Goal: Task Accomplishment & Management: Manage account settings

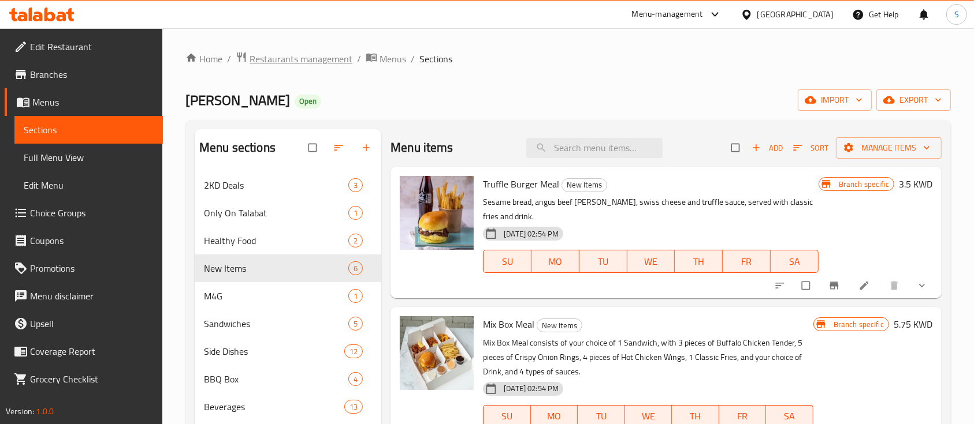
click at [311, 59] on span "Restaurants management" at bounding box center [300, 59] width 103 height 14
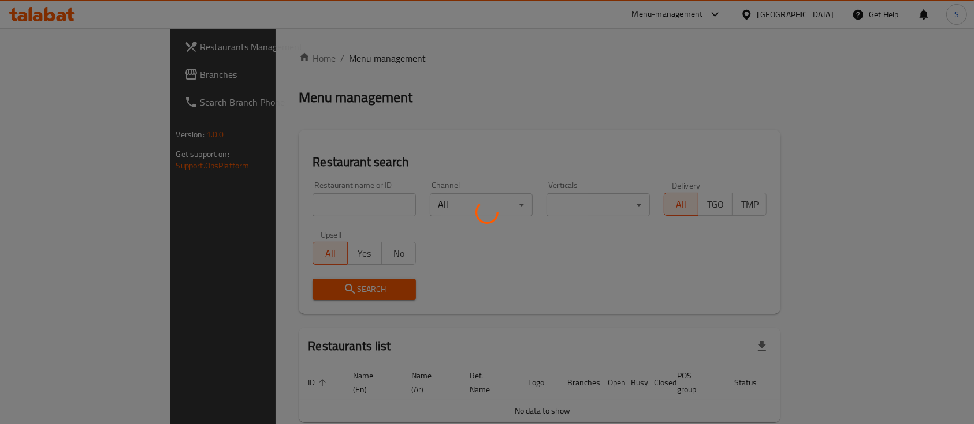
click at [261, 206] on div at bounding box center [487, 212] width 974 height 424
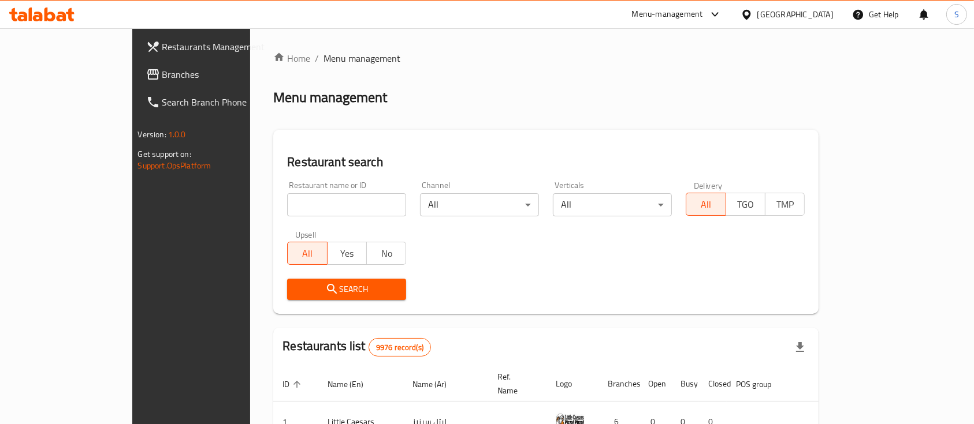
click at [230, 203] on div at bounding box center [487, 212] width 974 height 424
click at [287, 203] on input "search" at bounding box center [346, 204] width 119 height 23
type input "[PERSON_NAME]"
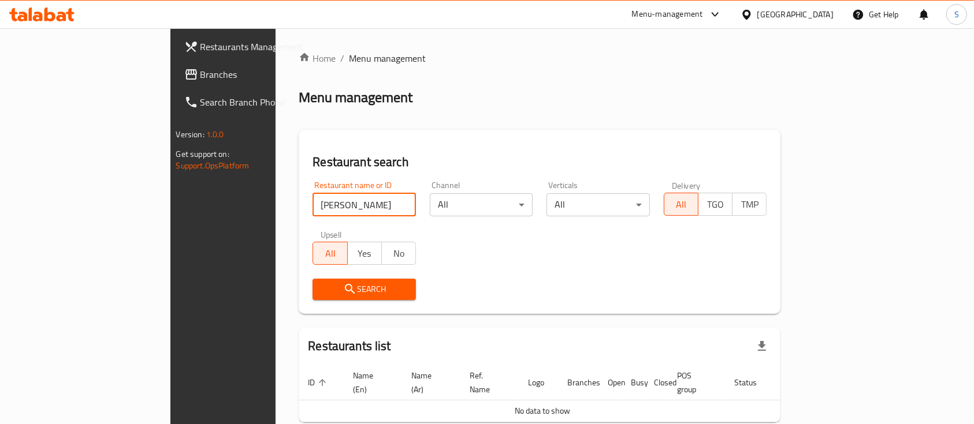
scroll to position [47, 0]
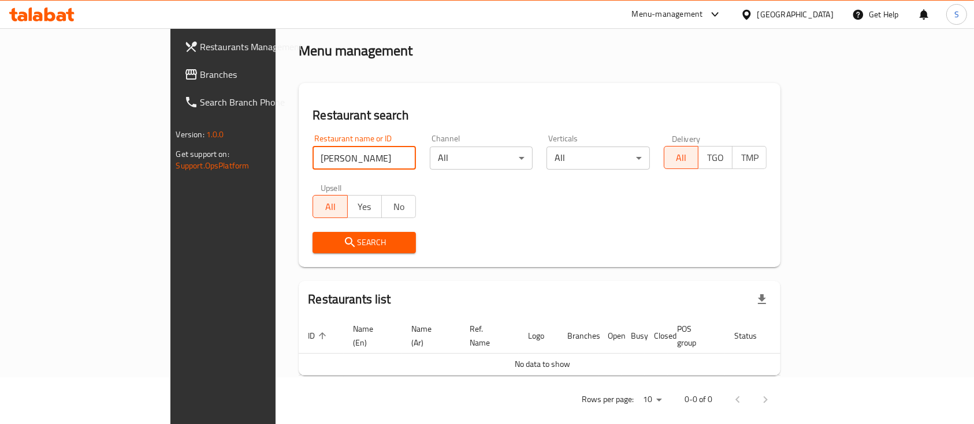
drag, startPoint x: 305, startPoint y: 154, endPoint x: 300, endPoint y: 164, distance: 11.4
click at [312, 157] on input "[PERSON_NAME]" at bounding box center [363, 158] width 103 height 23
click at [312, 164] on input "[PERSON_NAME]" at bounding box center [363, 158] width 103 height 23
type input "كارميلو"
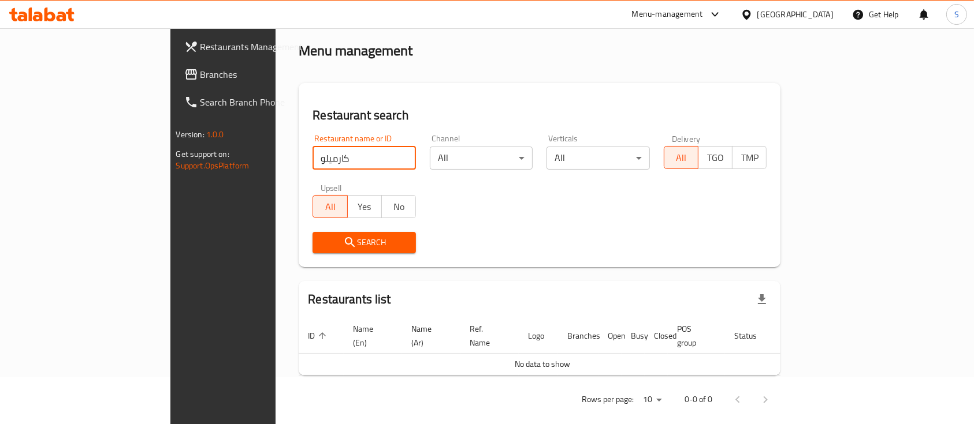
click at [362, 158] on input "كارميلو" at bounding box center [363, 158] width 103 height 23
type input "ؤ"
type input "cramello"
click button "Search" at bounding box center [363, 242] width 103 height 21
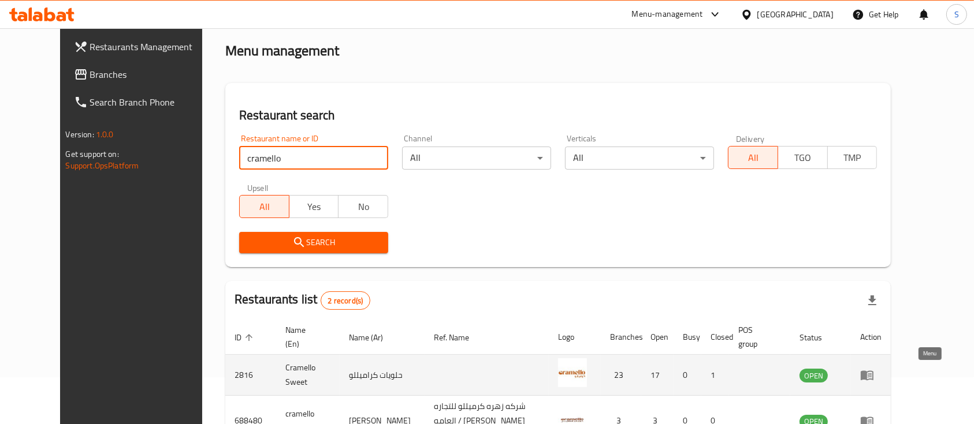
click at [871, 374] on icon "enhanced table" at bounding box center [869, 376] width 4 height 5
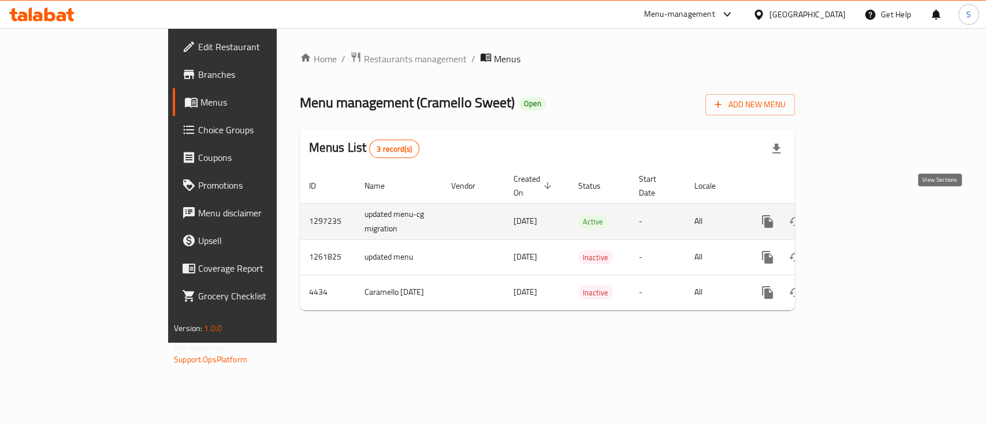
click at [858, 215] on icon "enhanced table" at bounding box center [851, 222] width 14 height 14
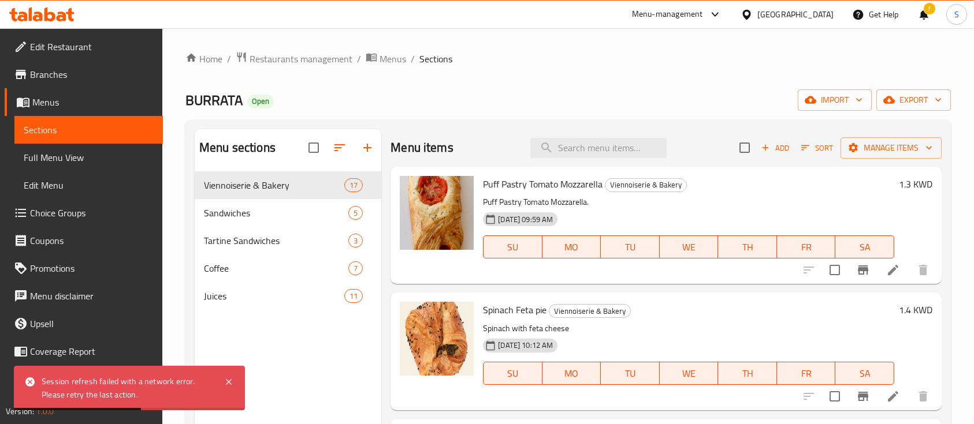
click at [282, 52] on span "Restaurants management" at bounding box center [300, 59] width 103 height 14
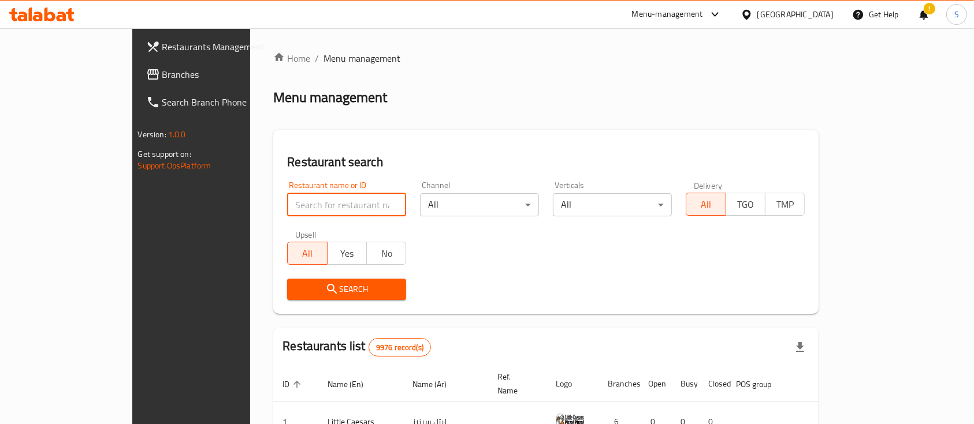
click at [292, 202] on input "search" at bounding box center [346, 204] width 119 height 23
type input "Bake & Take"
click at [314, 289] on span "Search" at bounding box center [346, 289] width 100 height 14
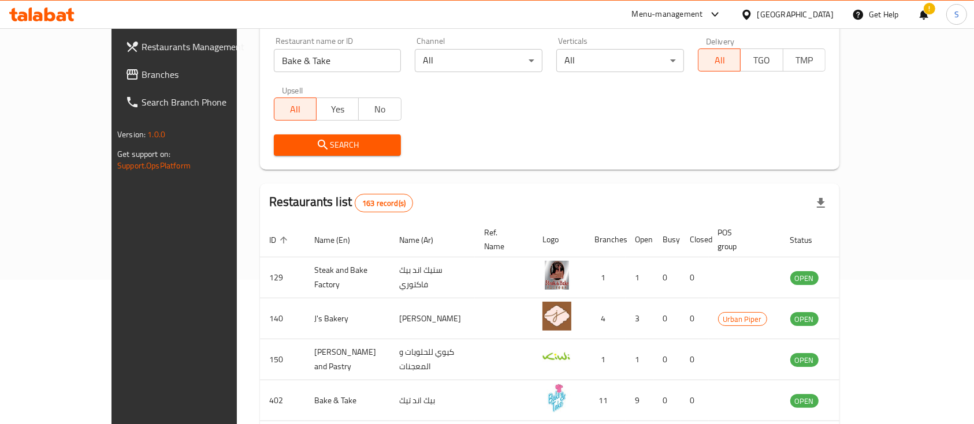
scroll to position [308, 0]
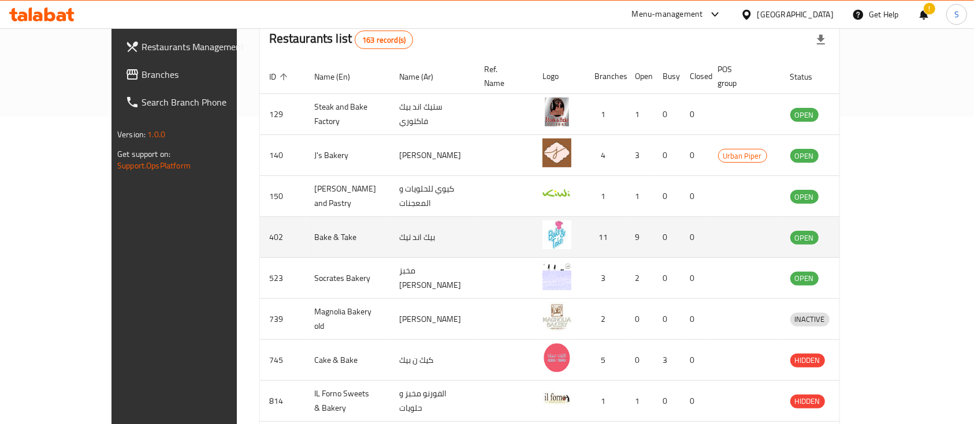
click at [866, 230] on icon "enhanced table" at bounding box center [859, 237] width 14 height 14
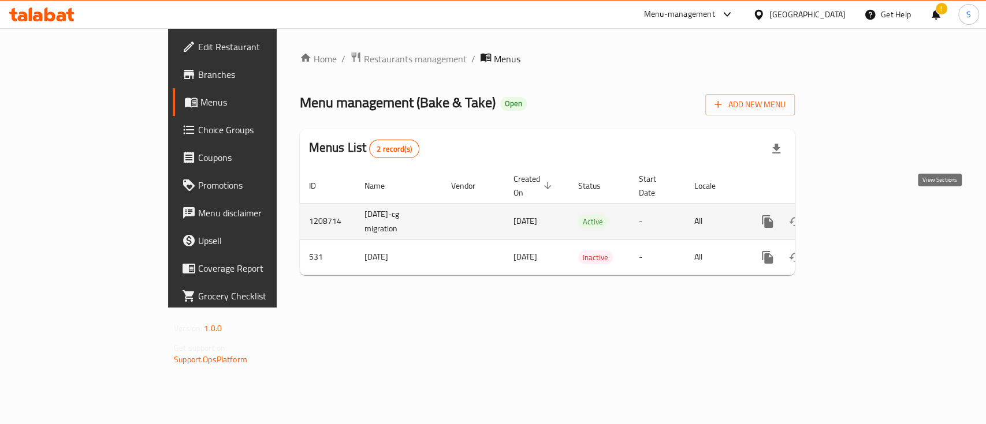
click at [858, 215] on icon "enhanced table" at bounding box center [851, 222] width 14 height 14
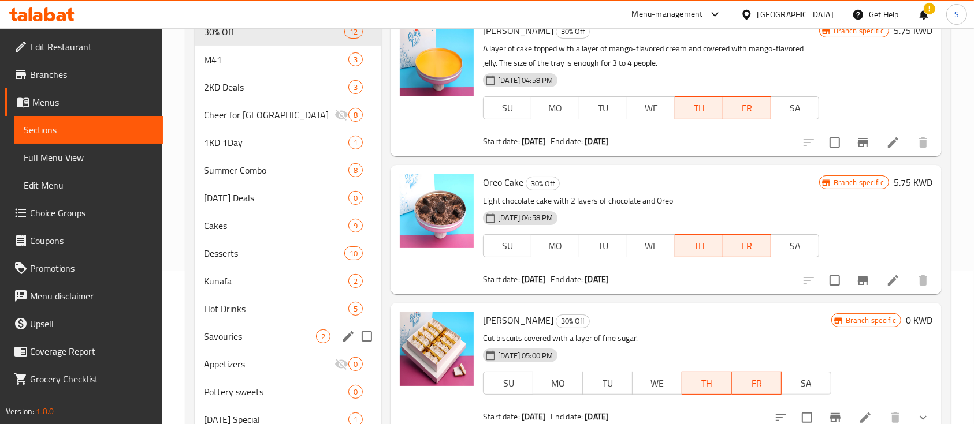
scroll to position [255, 0]
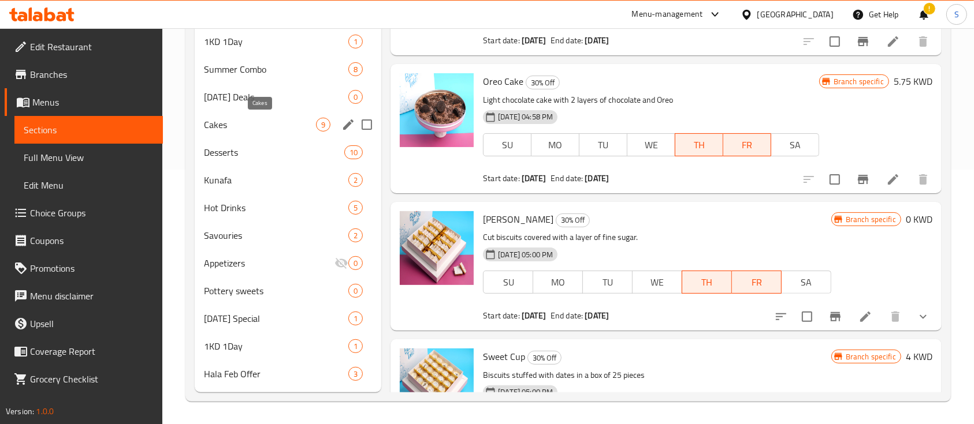
click at [277, 118] on span "Cakes" at bounding box center [260, 125] width 112 height 14
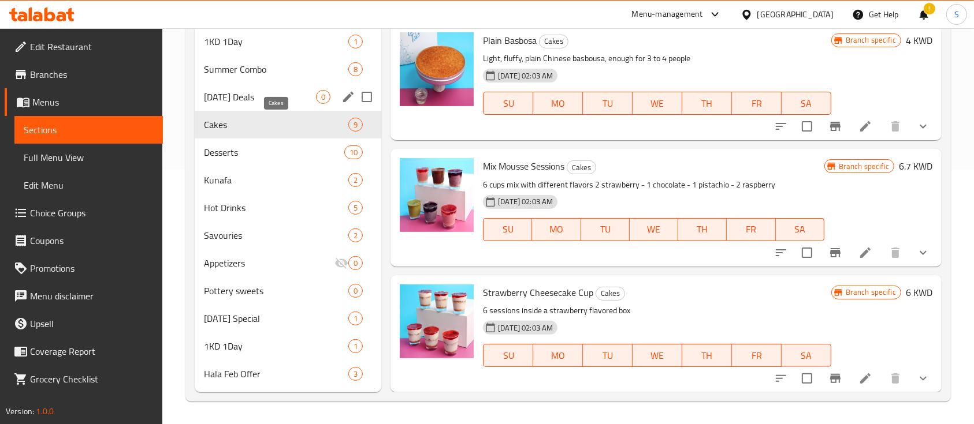
scroll to position [178, 0]
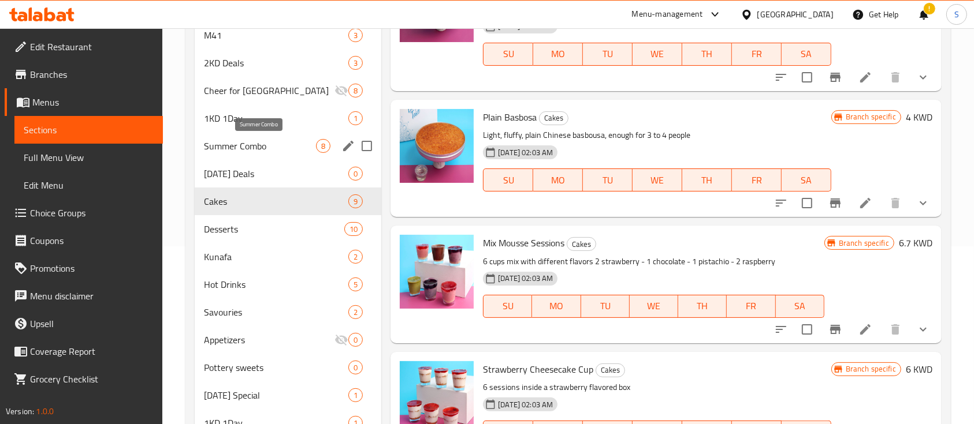
click at [250, 146] on span "Summer Combo" at bounding box center [260, 146] width 112 height 14
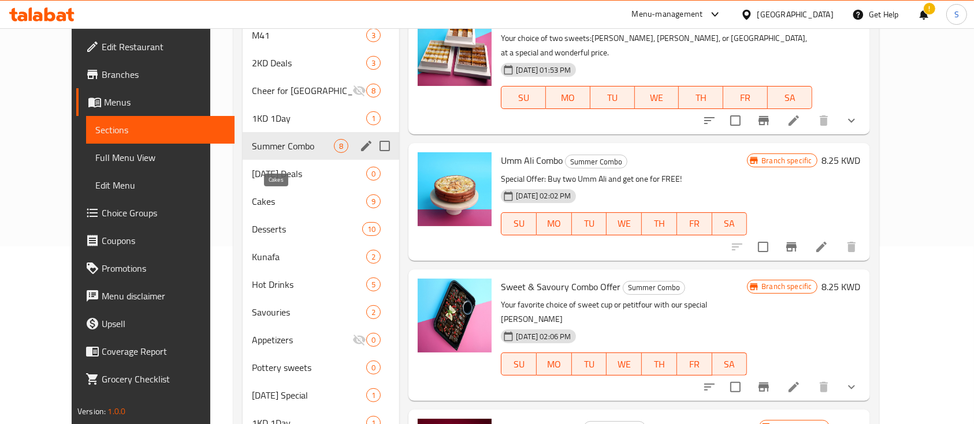
scroll to position [24, 0]
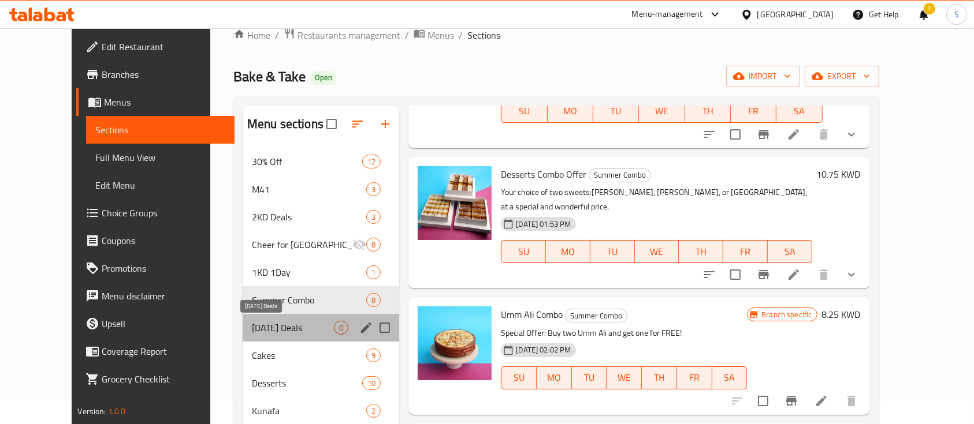
click at [272, 325] on span "Today Deals" at bounding box center [293, 328] width 82 height 14
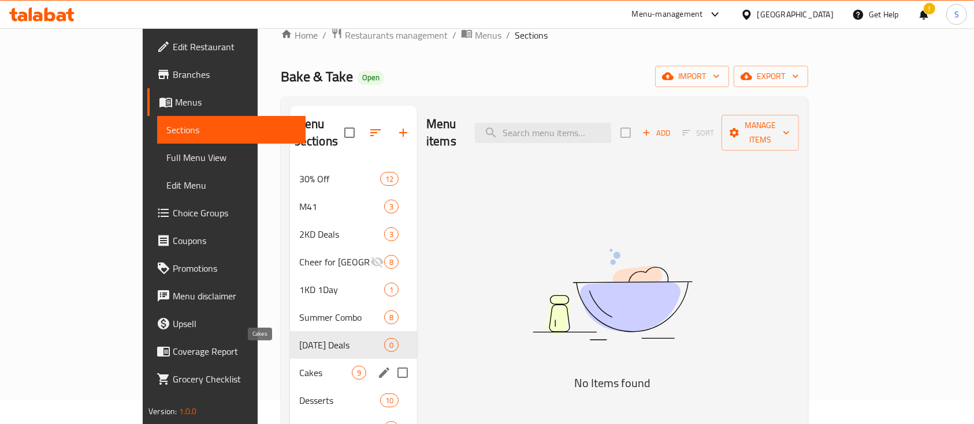
click at [299, 366] on span "Cakes" at bounding box center [325, 373] width 53 height 14
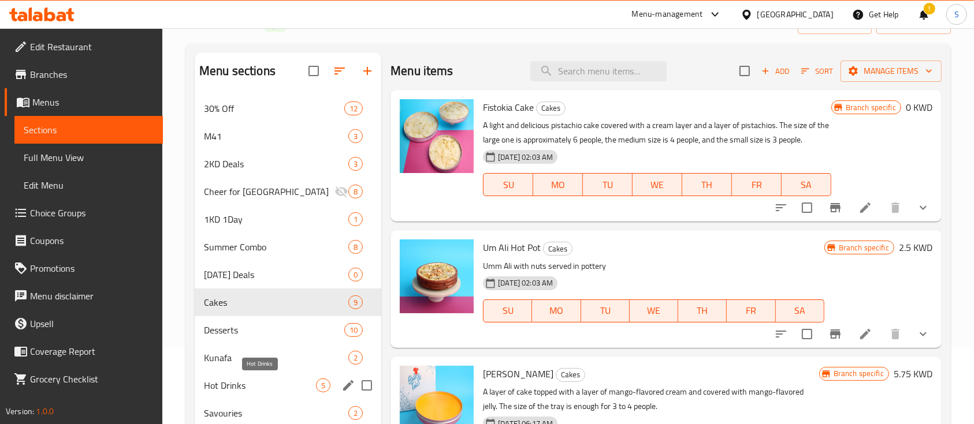
scroll to position [101, 0]
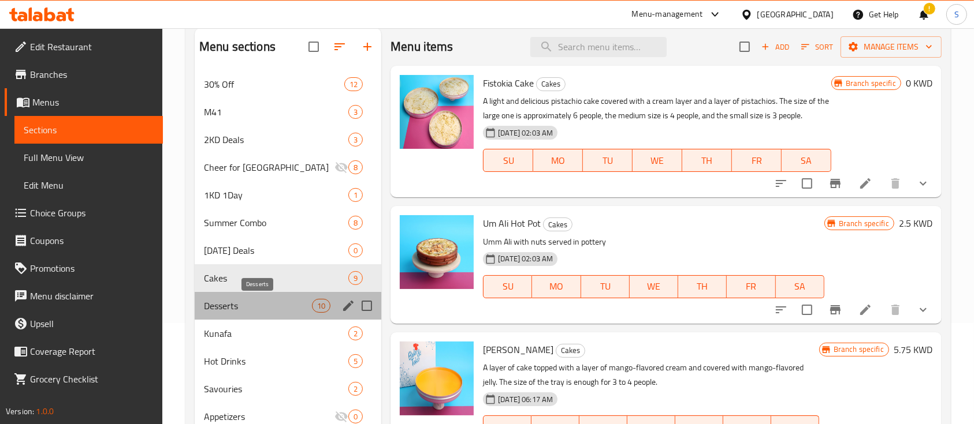
click at [262, 300] on span "Desserts" at bounding box center [258, 306] width 108 height 14
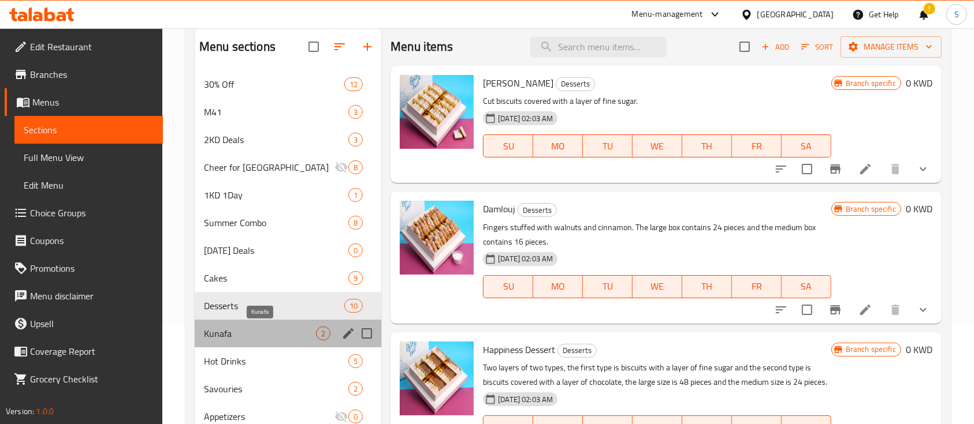
click at [258, 333] on span "Kunafa" at bounding box center [260, 334] width 112 height 14
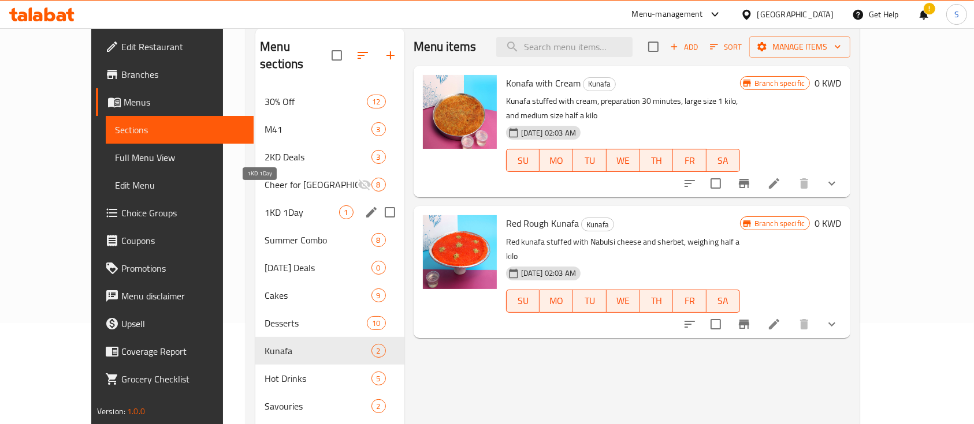
click at [264, 206] on span "1KD 1Day" at bounding box center [301, 213] width 74 height 14
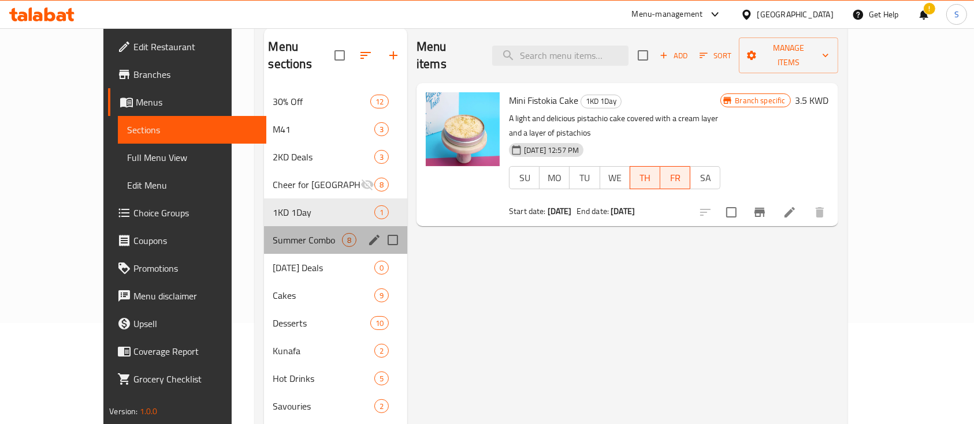
click at [288, 226] on div "Summer Combo 8" at bounding box center [336, 240] width 144 height 28
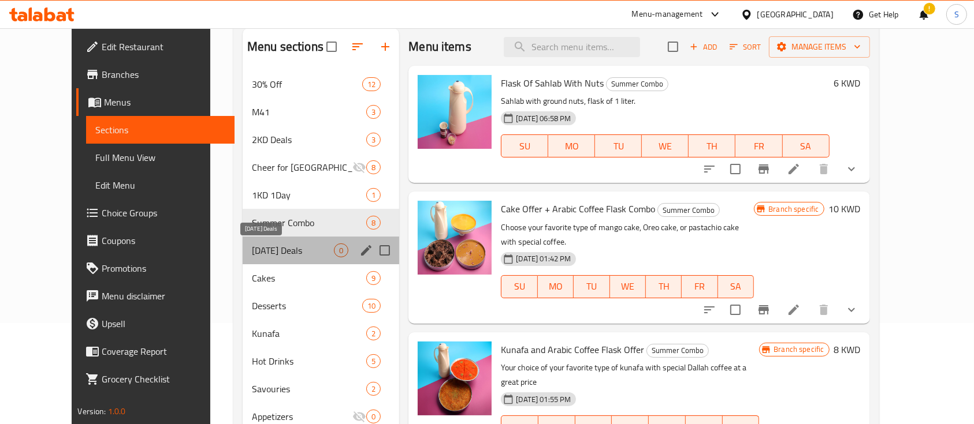
click at [252, 255] on span "Today Deals" at bounding box center [293, 251] width 82 height 14
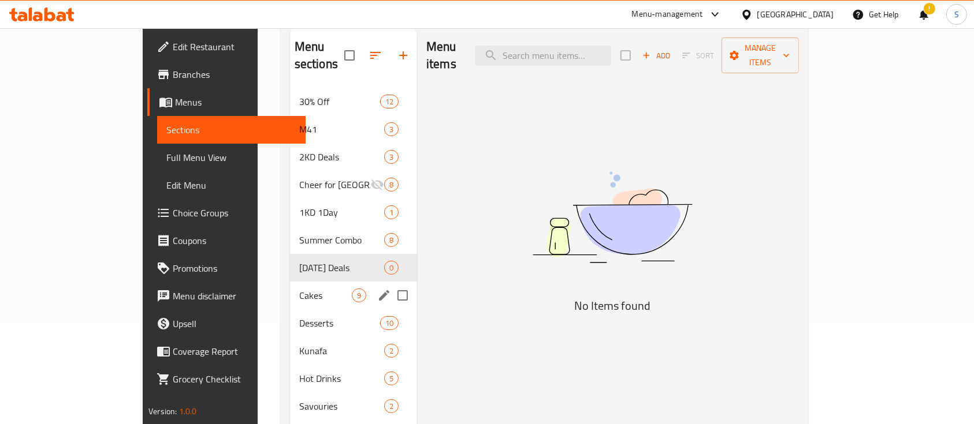
click at [290, 285] on div "Cakes 9" at bounding box center [353, 296] width 127 height 28
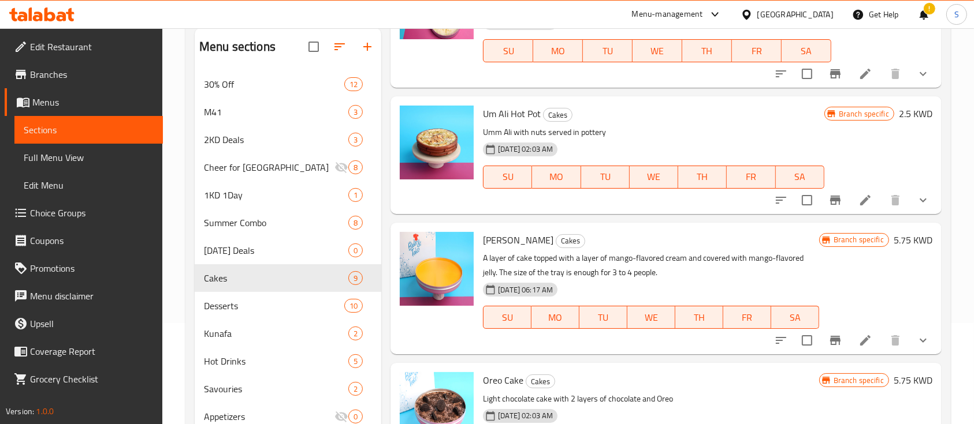
scroll to position [77, 0]
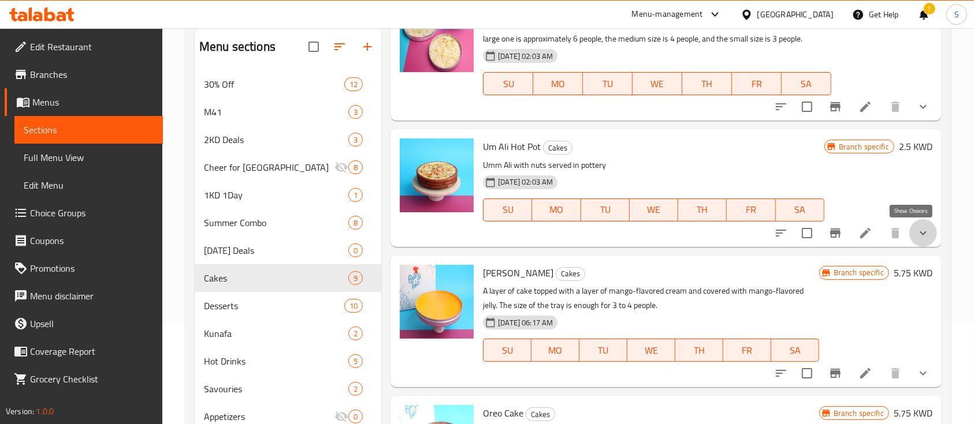
click at [916, 226] on icon "show more" at bounding box center [923, 233] width 14 height 14
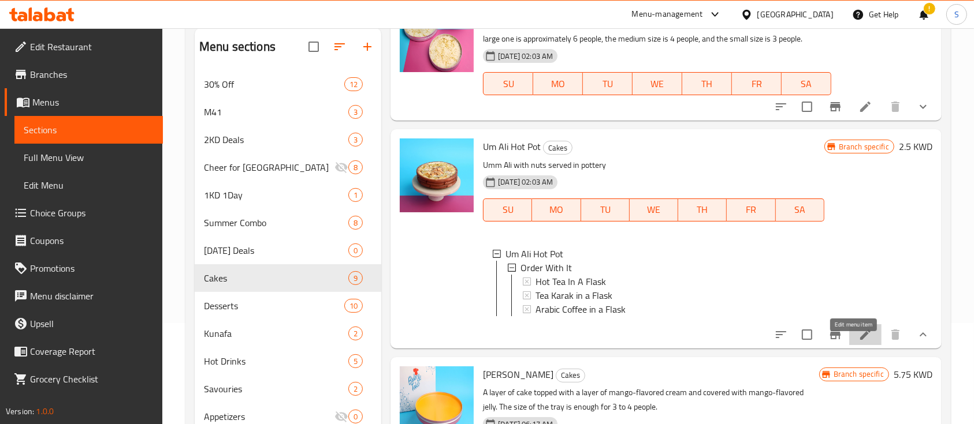
click at [858, 342] on icon at bounding box center [865, 335] width 14 height 14
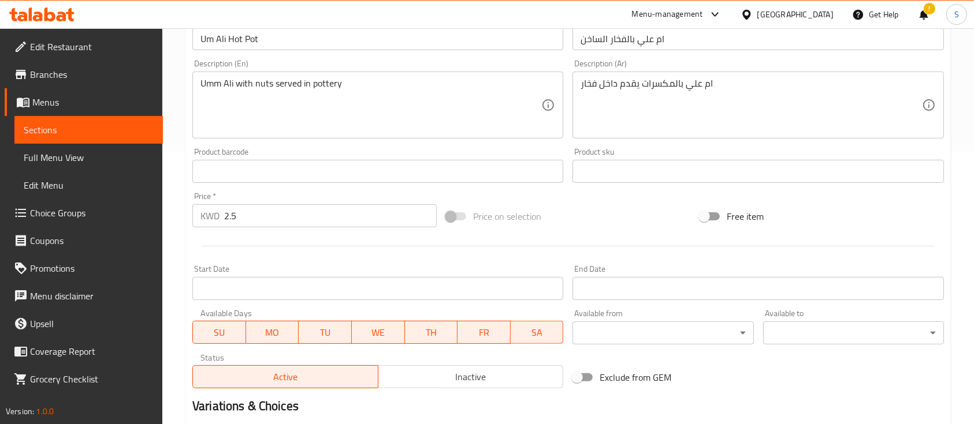
scroll to position [427, 0]
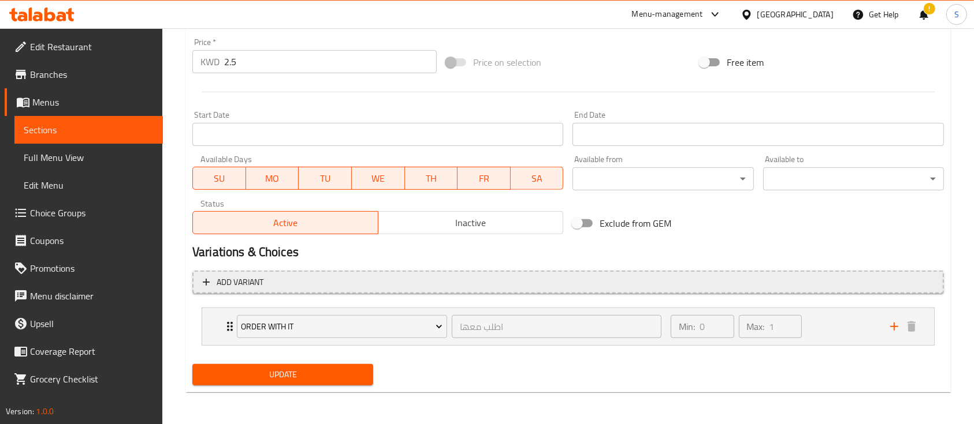
click at [729, 287] on span "Add variant" at bounding box center [568, 282] width 730 height 14
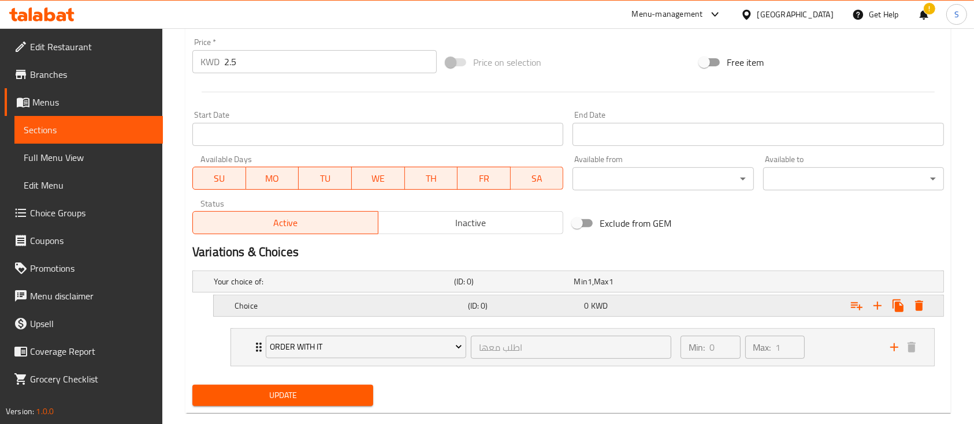
click at [303, 300] on h5 "Choice" at bounding box center [348, 306] width 229 height 12
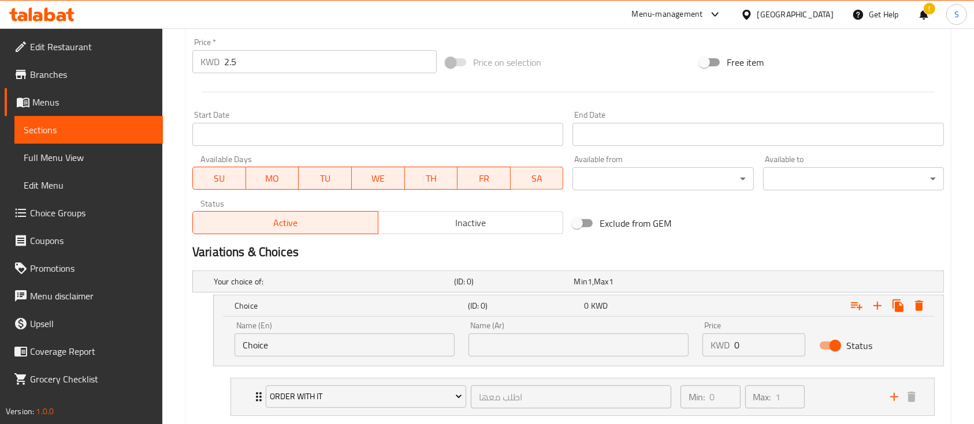
click at [290, 337] on input "Choice" at bounding box center [344, 345] width 220 height 23
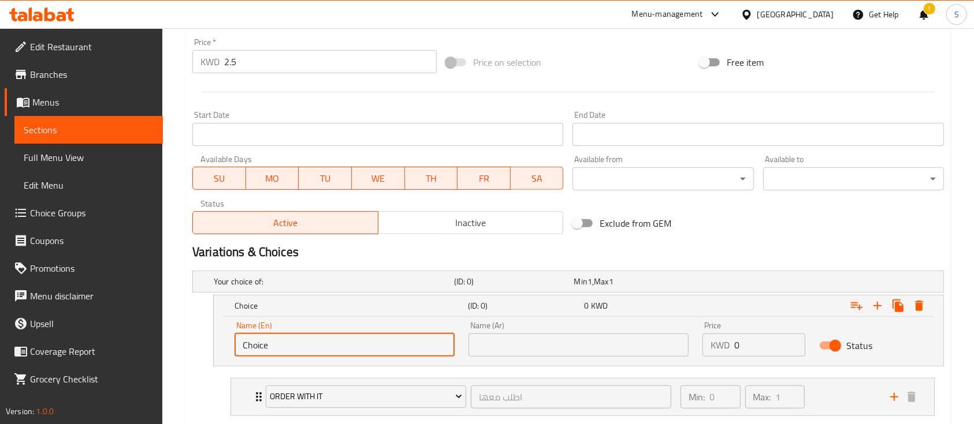
click at [290, 337] on input "Choice" at bounding box center [344, 345] width 220 height 23
type input "Small"
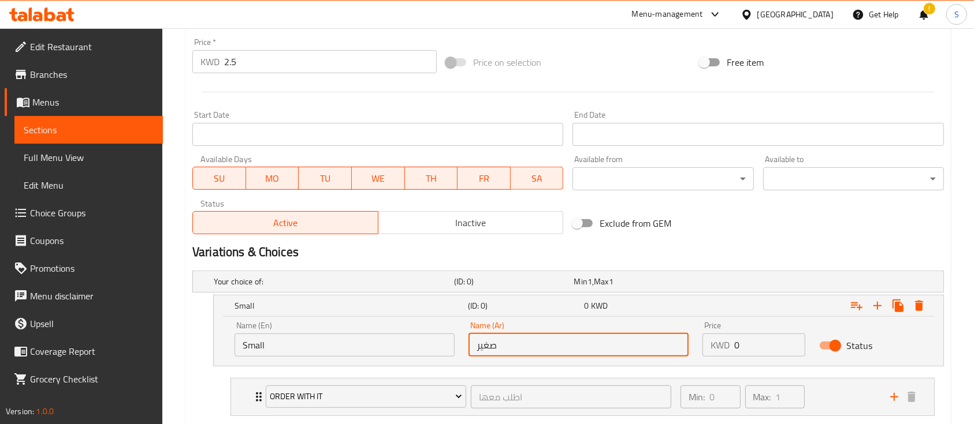
type input "صغير"
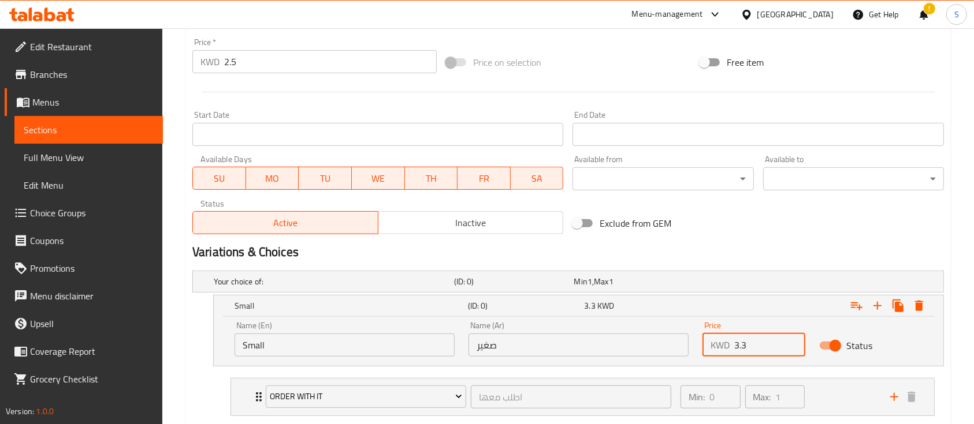
type input "3.3"
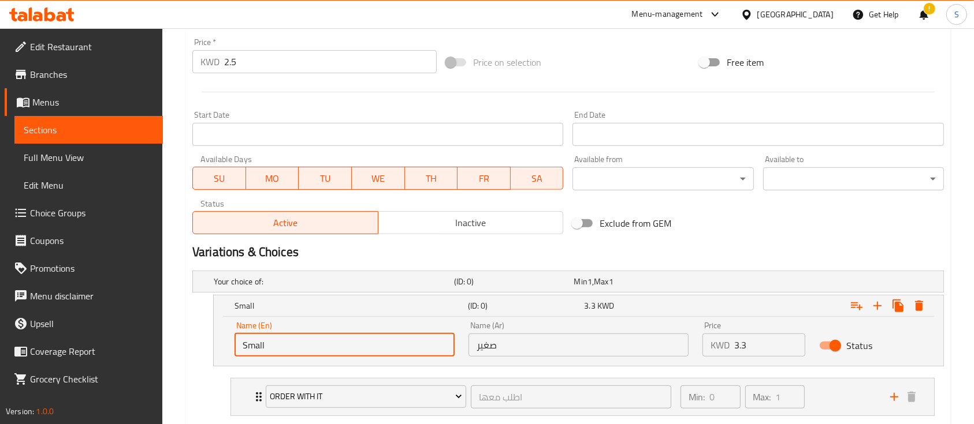
click at [265, 345] on input "Small" at bounding box center [344, 345] width 220 height 23
type input "’"
type input "m"
type input "M"
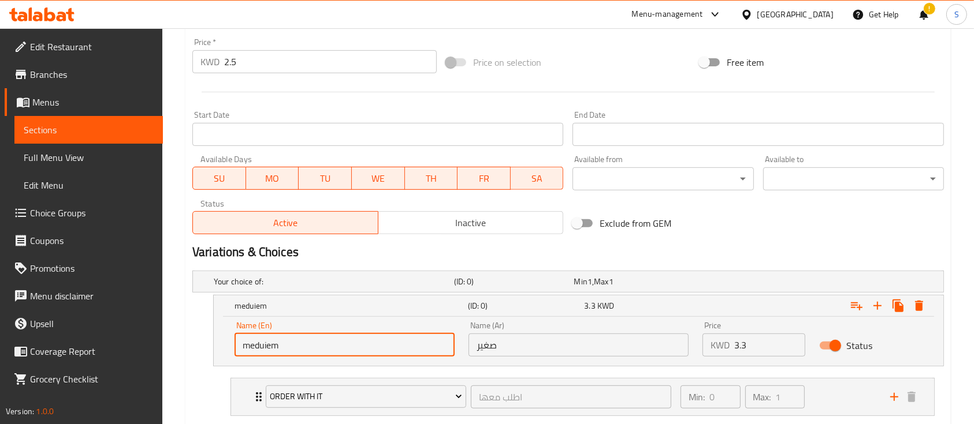
type input "meduiem"
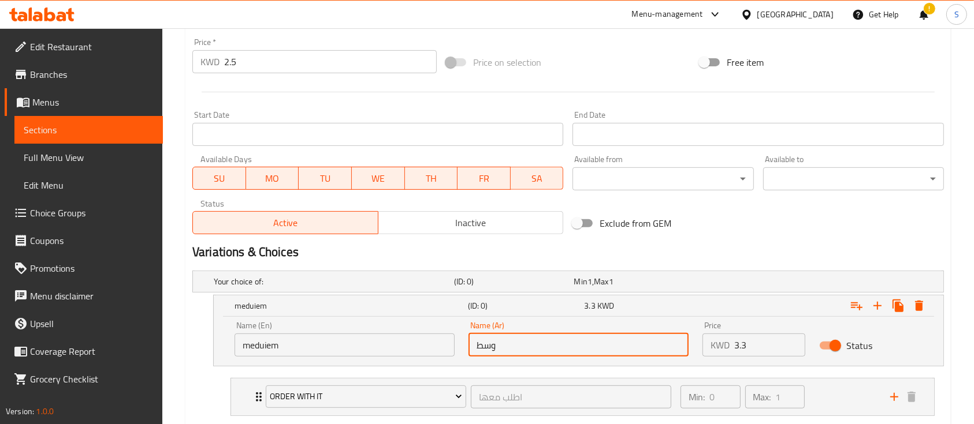
type input "وسط"
click at [268, 341] on input "meduiem" at bounding box center [344, 345] width 220 height 23
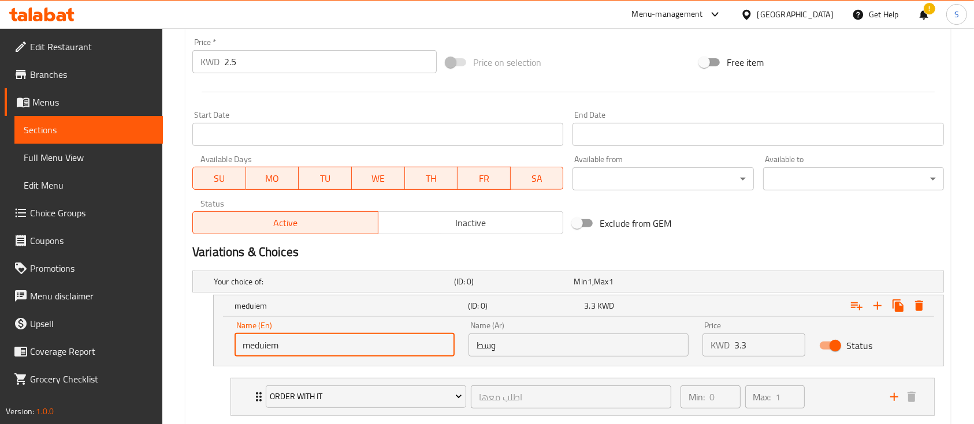
click at [268, 341] on input "meduiem" at bounding box center [344, 345] width 220 height 23
paste input "ium"
type input "medium"
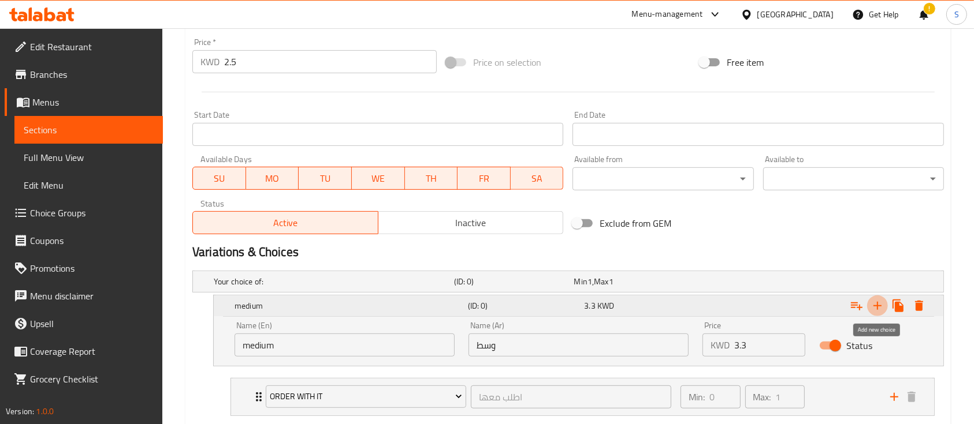
click at [871, 303] on icon "Expand" at bounding box center [877, 306] width 14 height 14
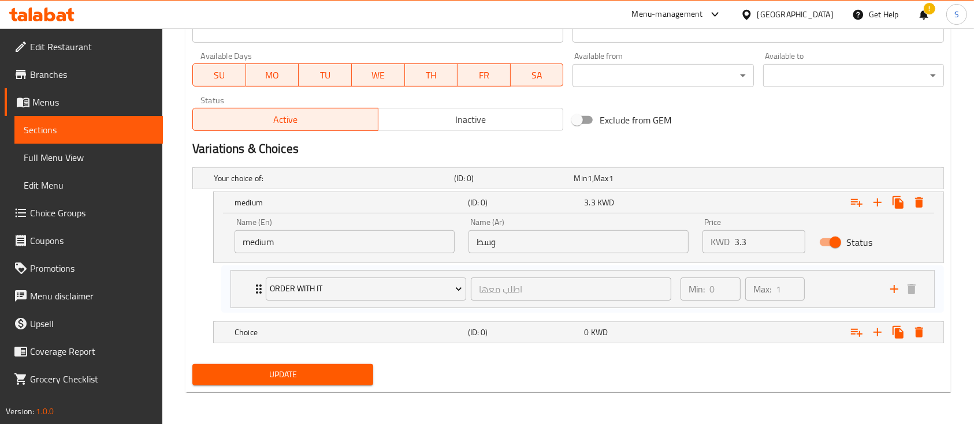
click at [257, 284] on div "Order With It اطلب معها ​ Min: 0 ​ Max: 1 ​ Hot Tea In A Flask (ID: 1977576084)…" at bounding box center [582, 293] width 722 height 47
click at [273, 330] on h5 "Choice" at bounding box center [348, 333] width 229 height 12
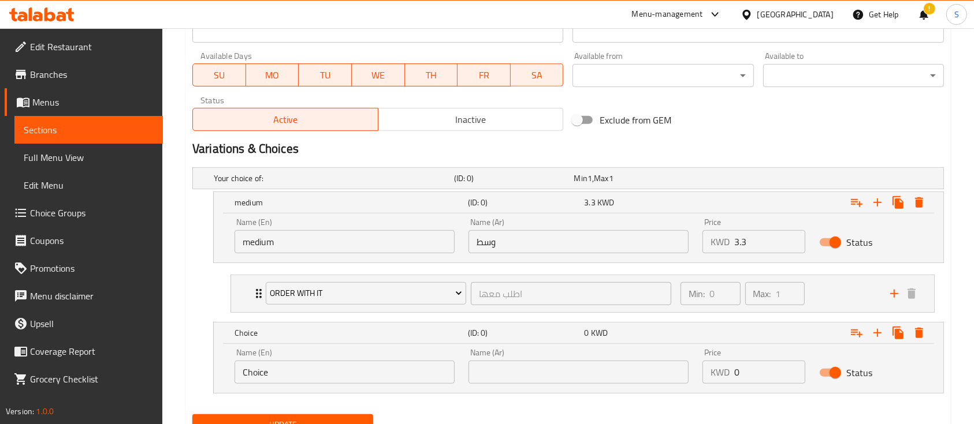
click at [352, 372] on input "Choice" at bounding box center [344, 372] width 220 height 23
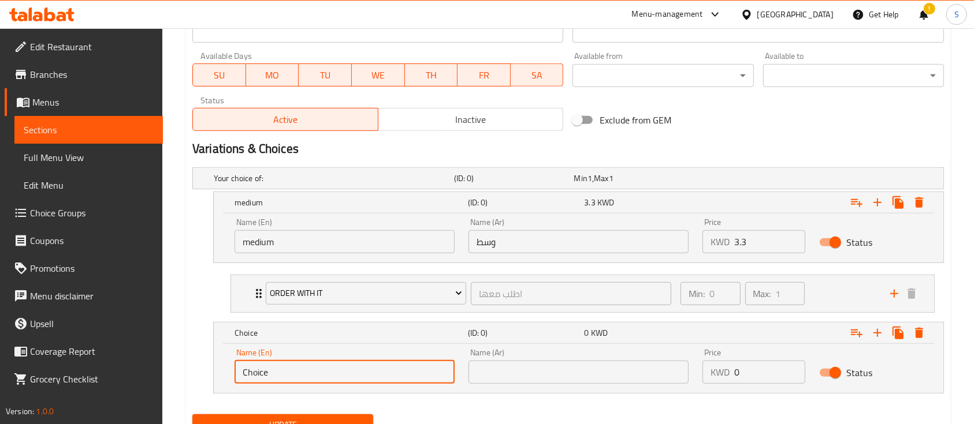
click at [352, 372] on input "Choice" at bounding box center [344, 372] width 220 height 23
type input "Large"
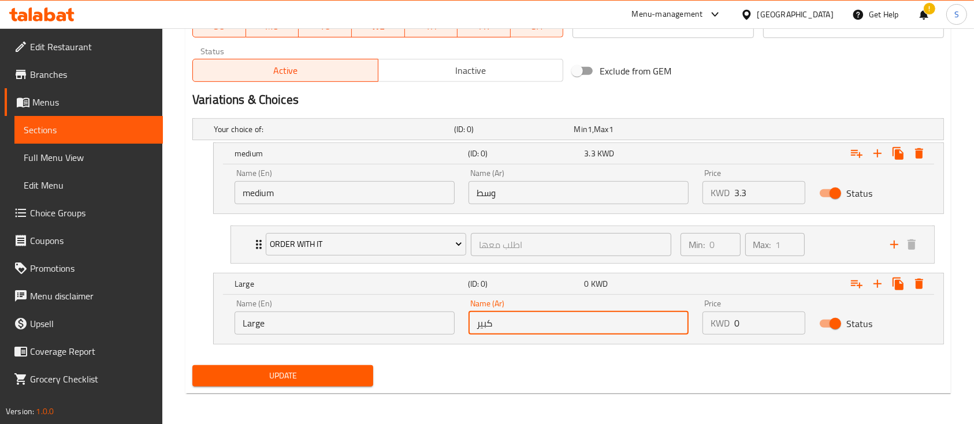
scroll to position [580, 0]
type input "كبير"
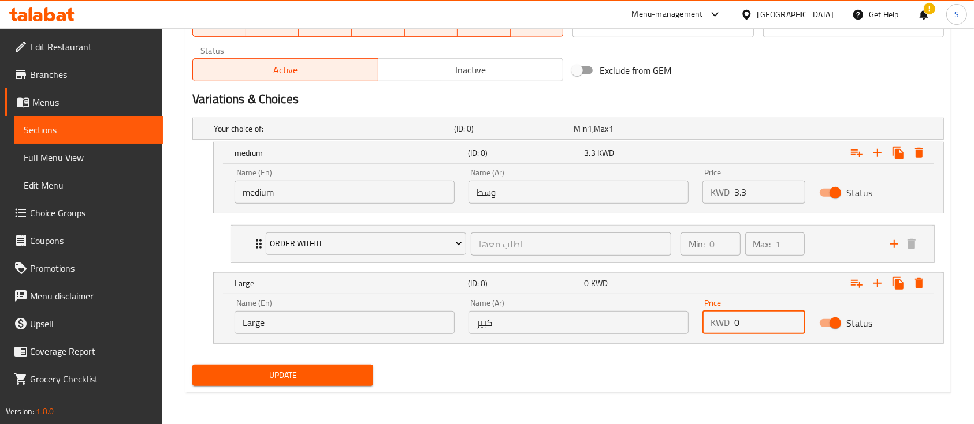
drag, startPoint x: 748, startPoint y: 327, endPoint x: 694, endPoint y: 327, distance: 54.9
click at [694, 327] on div "Name (En) Large Name (En) Name (Ar) كبير Name (Ar) Price KWD 0 Price Status" at bounding box center [579, 316] width 702 height 49
type input "8"
type input "5"
click at [860, 284] on icon "Expand" at bounding box center [857, 284] width 12 height 8
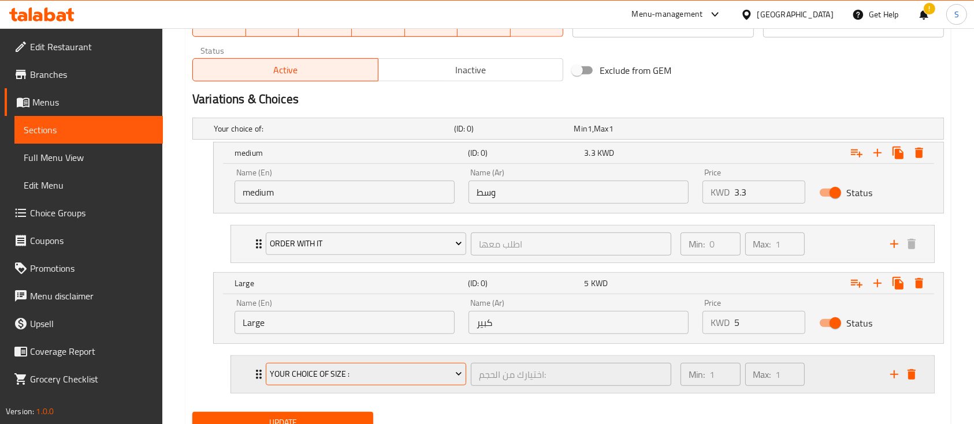
click at [404, 382] on button "Your Choice Of Size :" at bounding box center [366, 374] width 200 height 23
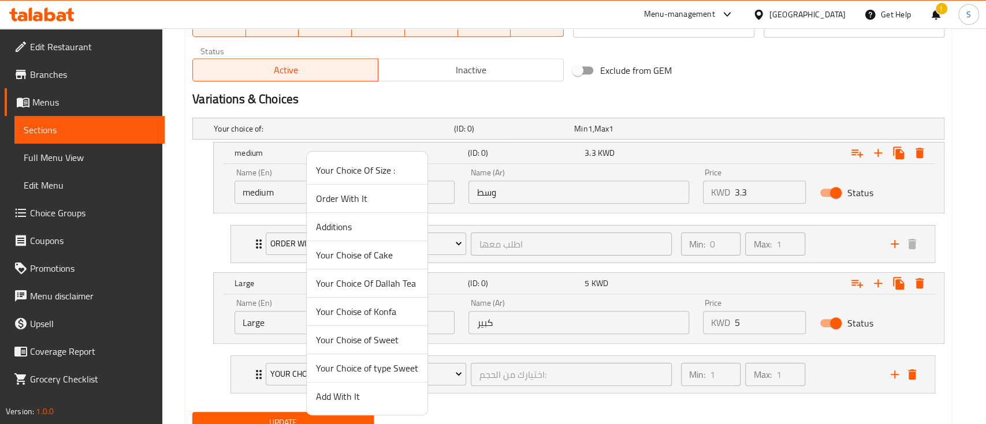
click at [383, 201] on span "Order With It" at bounding box center [367, 199] width 102 height 14
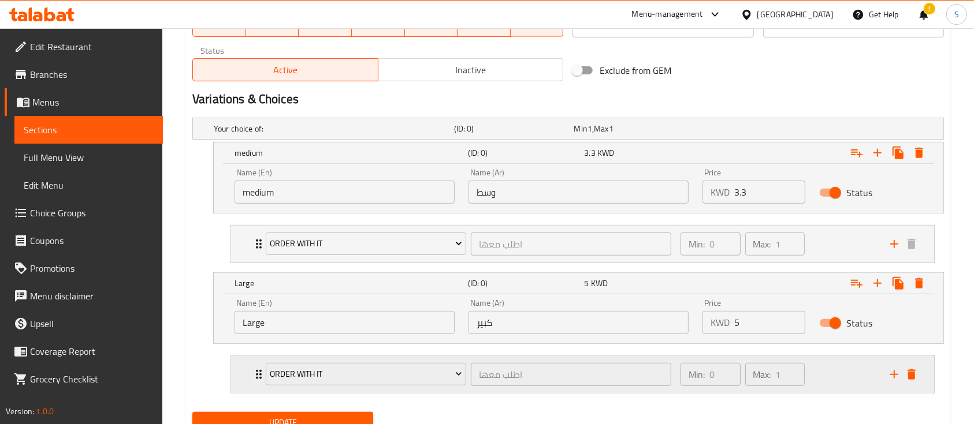
scroll to position [627, 0]
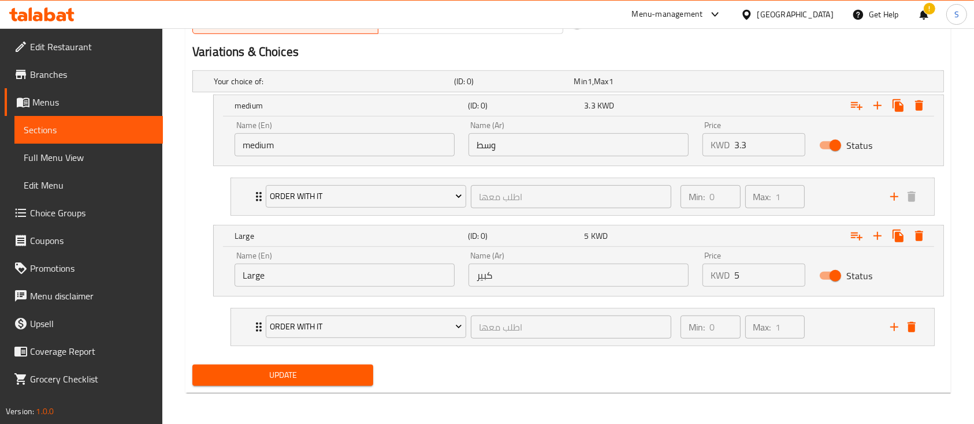
click at [325, 381] on span "Update" at bounding box center [283, 375] width 162 height 14
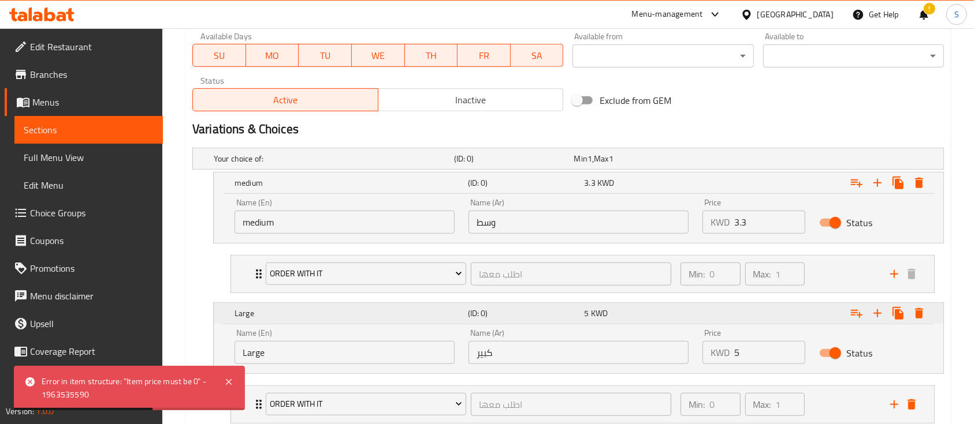
scroll to position [242, 0]
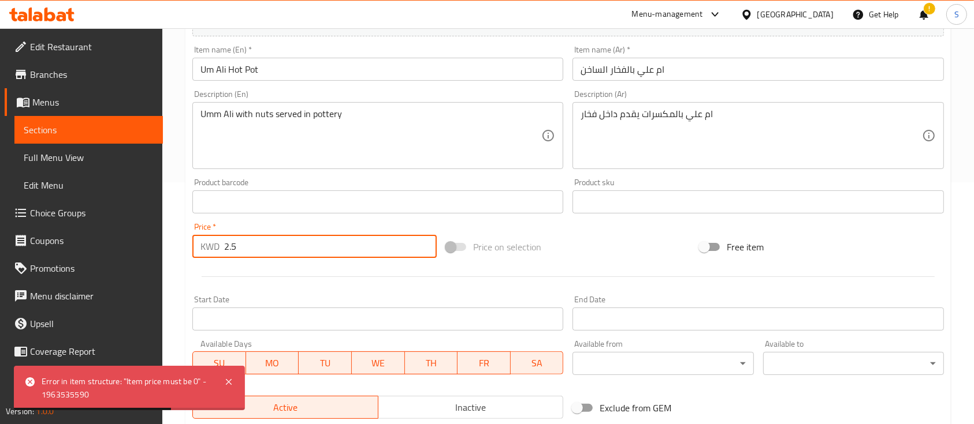
click at [296, 255] on input "2.5" at bounding box center [330, 246] width 213 height 23
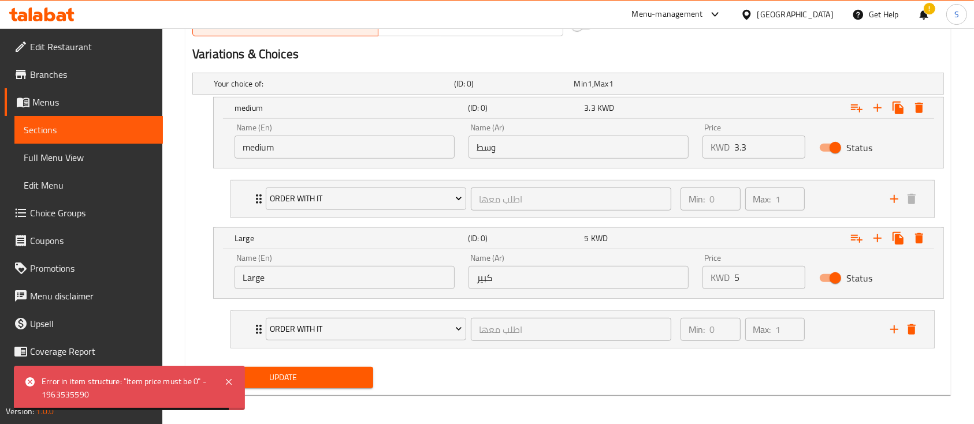
scroll to position [627, 0]
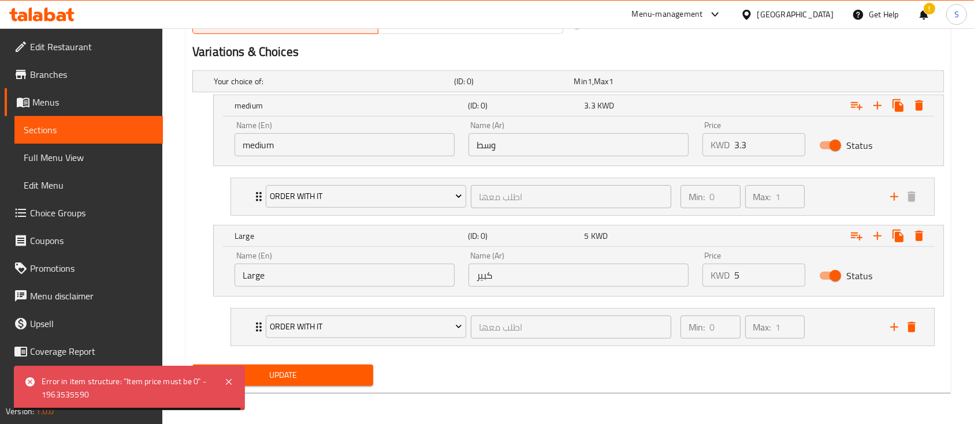
type input "0"
click at [293, 386] on div "Update" at bounding box center [283, 375] width 190 height 31
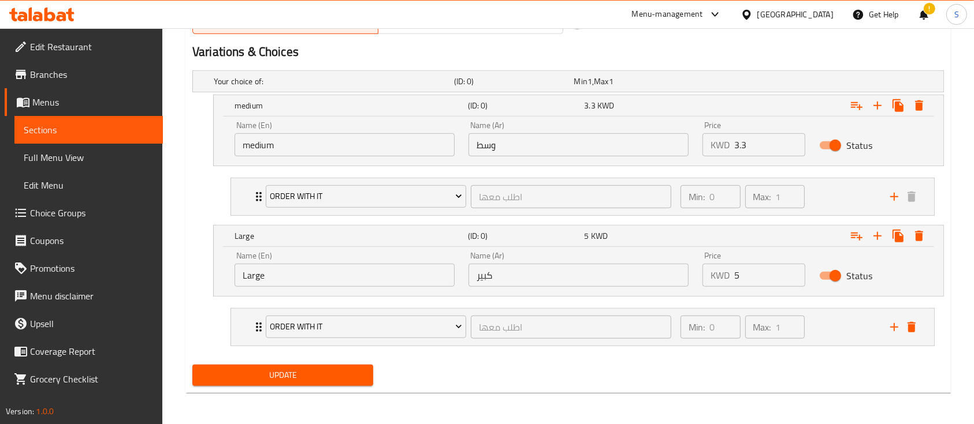
click at [296, 378] on span "Update" at bounding box center [283, 375] width 162 height 14
